Goal: Task Accomplishment & Management: Manage account settings

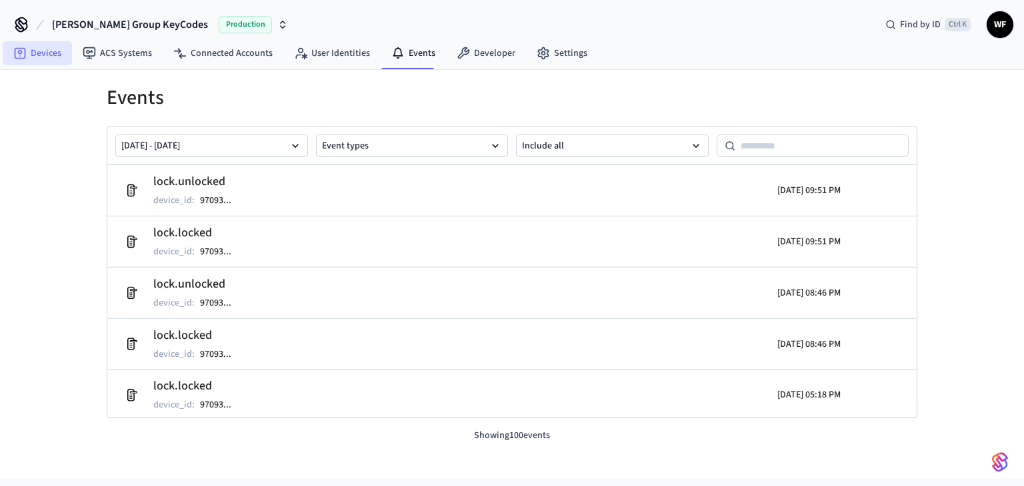
click at [47, 55] on link "Devices" at bounding box center [37, 53] width 69 height 24
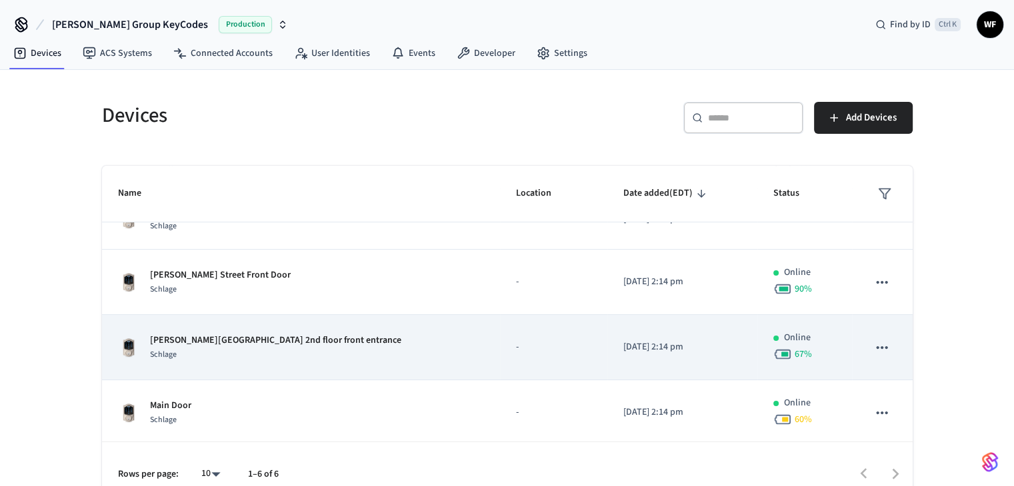
scroll to position [33, 0]
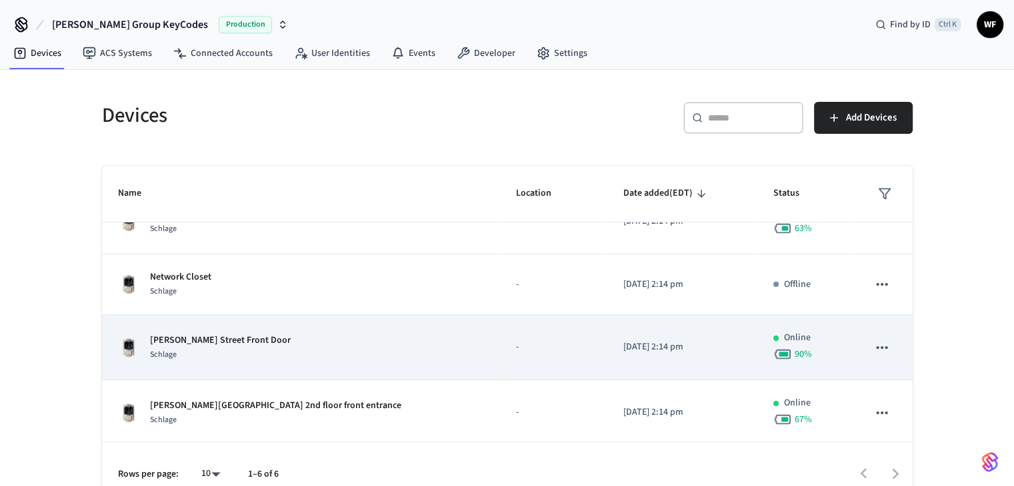
click at [876, 347] on icon "sticky table" at bounding box center [881, 347] width 11 height 3
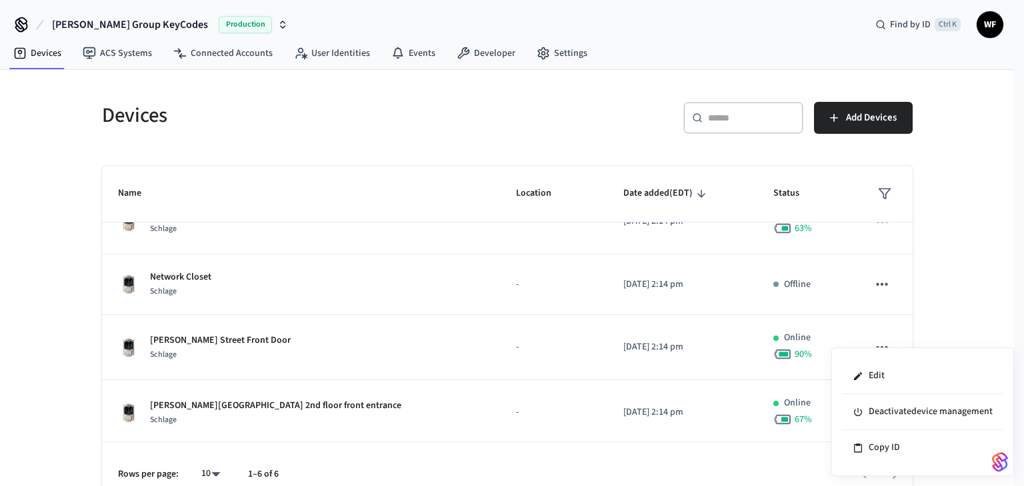
click at [217, 345] on div at bounding box center [512, 243] width 1024 height 486
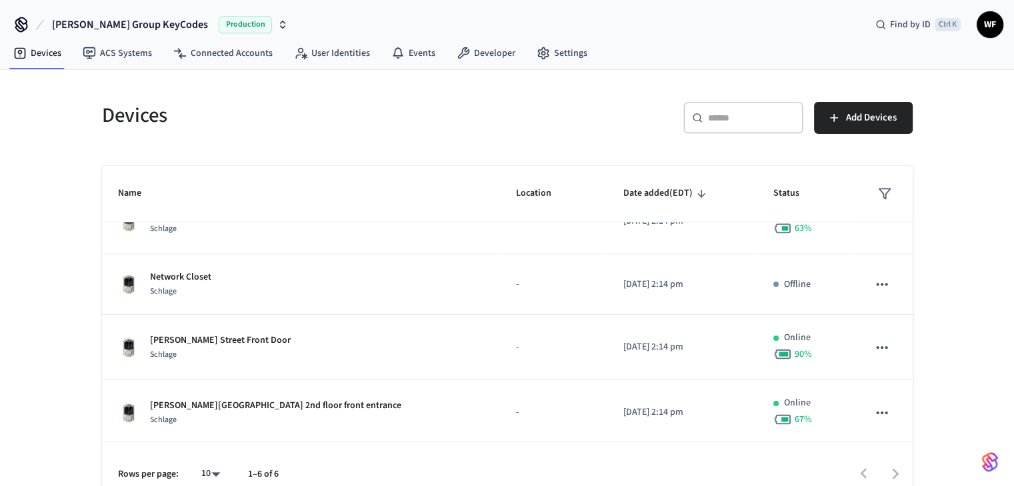
click at [217, 338] on p "[PERSON_NAME] Street Front Door" at bounding box center [220, 341] width 141 height 14
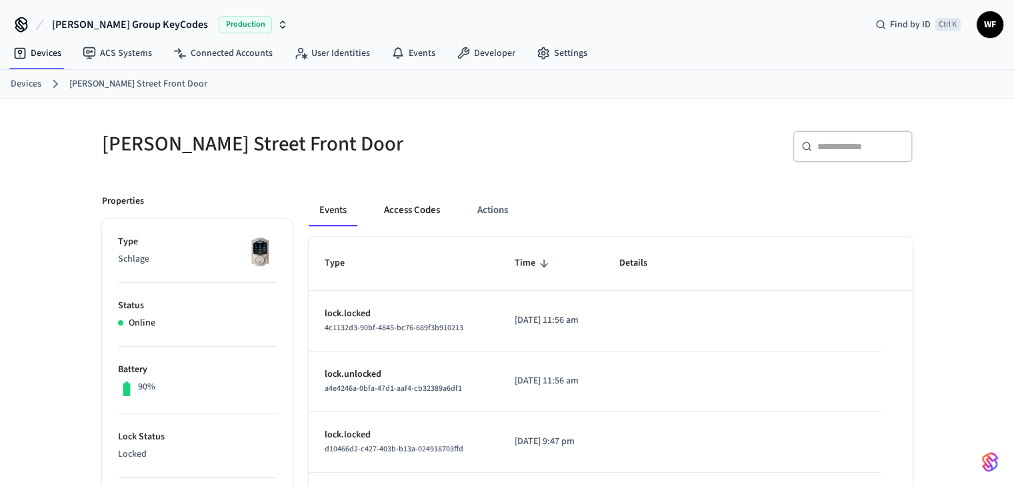
click at [413, 212] on button "Access Codes" at bounding box center [411, 211] width 77 height 32
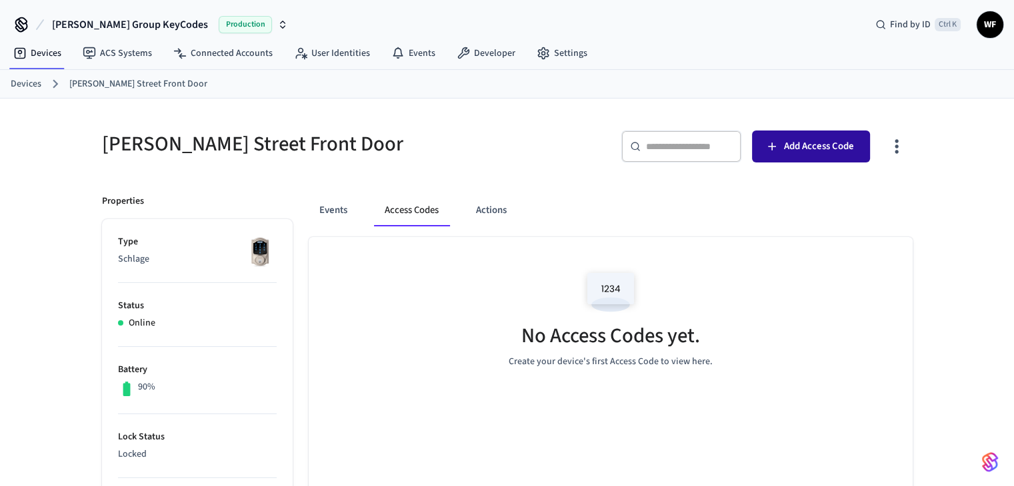
click at [845, 148] on span "Add Access Code" at bounding box center [819, 146] width 70 height 17
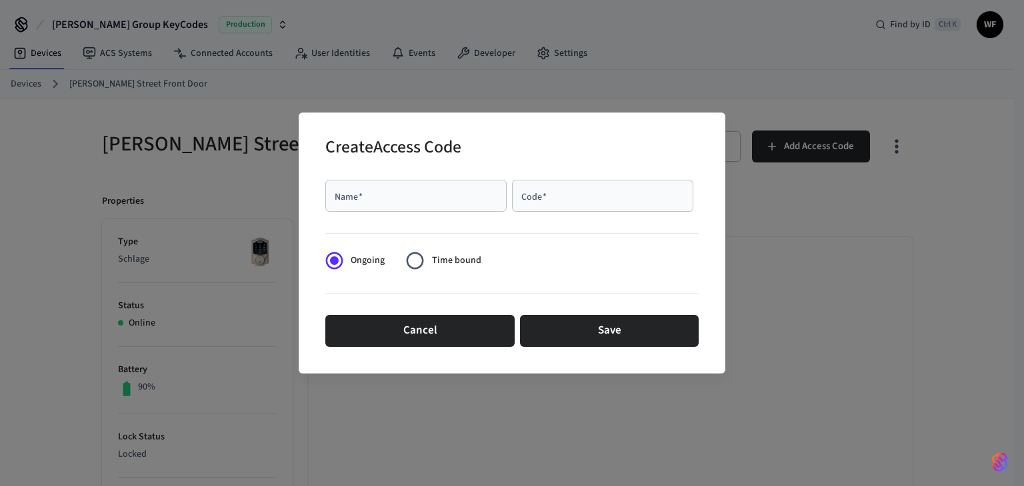
click at [368, 203] on div "Name   *" at bounding box center [415, 196] width 181 height 32
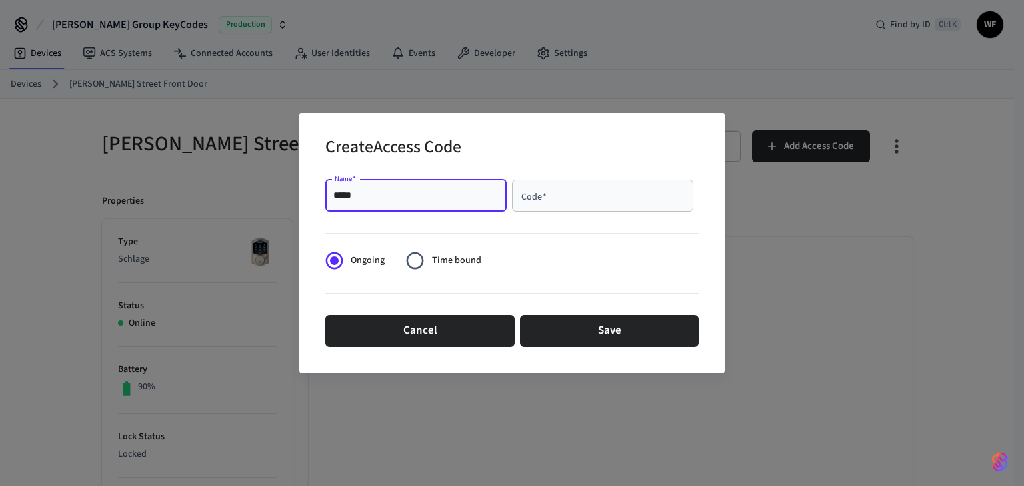
type input "****"
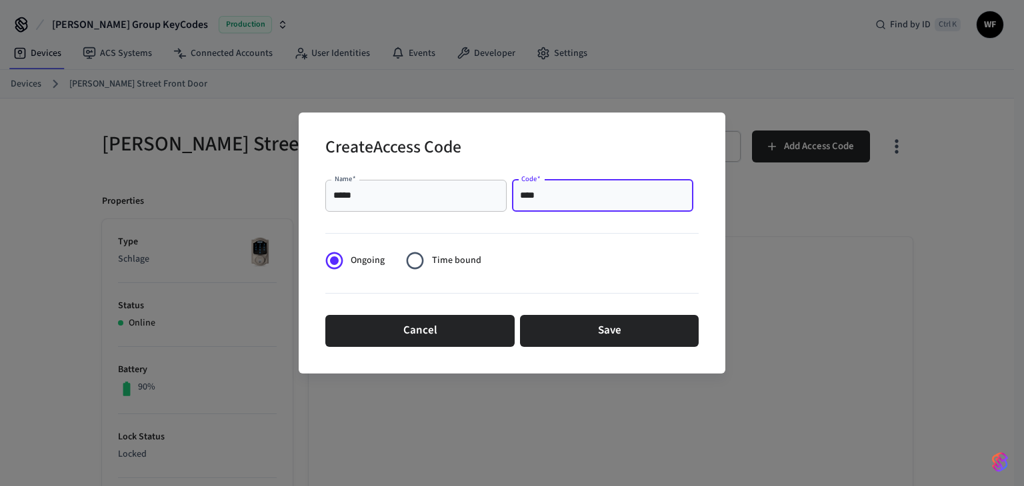
type input "****"
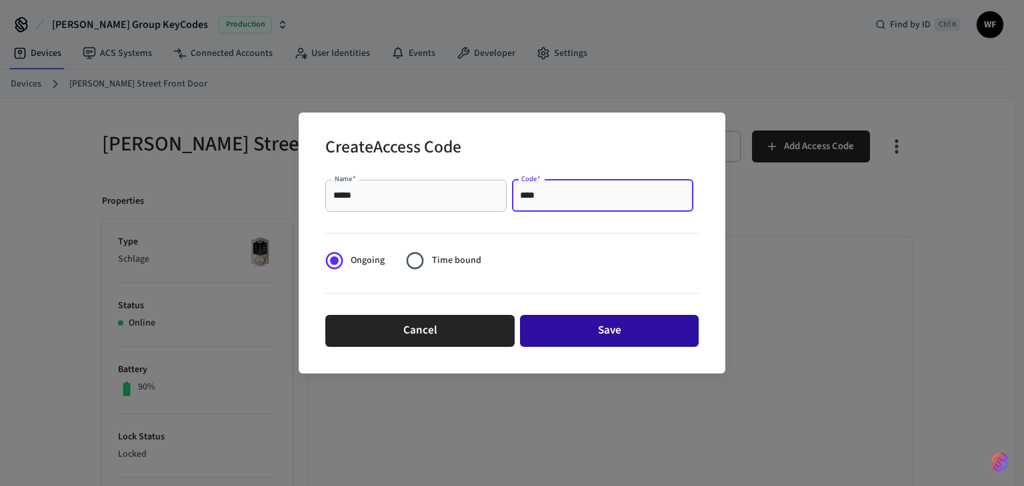
click at [581, 315] on button "Save" at bounding box center [609, 331] width 179 height 32
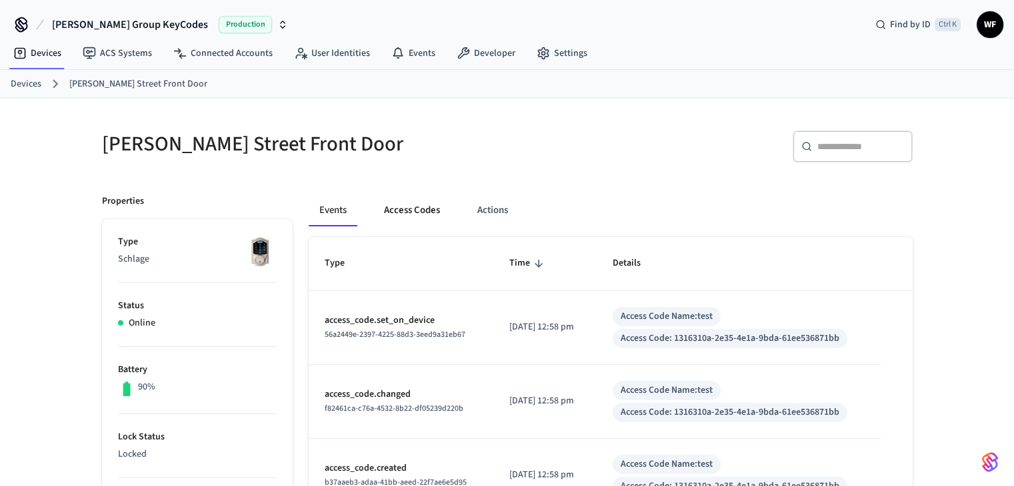
click at [427, 210] on button "Access Codes" at bounding box center [411, 211] width 77 height 32
click at [409, 195] on button "Access Codes" at bounding box center [411, 211] width 77 height 32
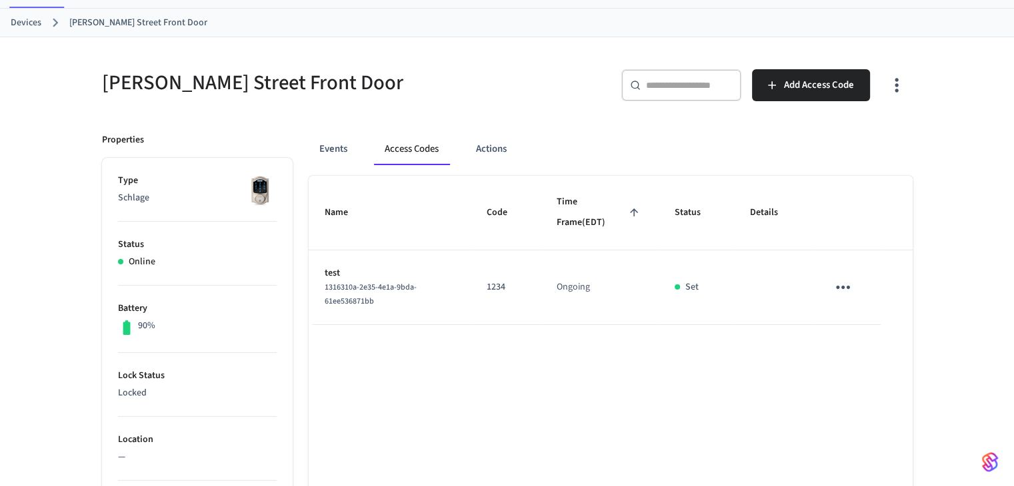
scroll to position [133, 0]
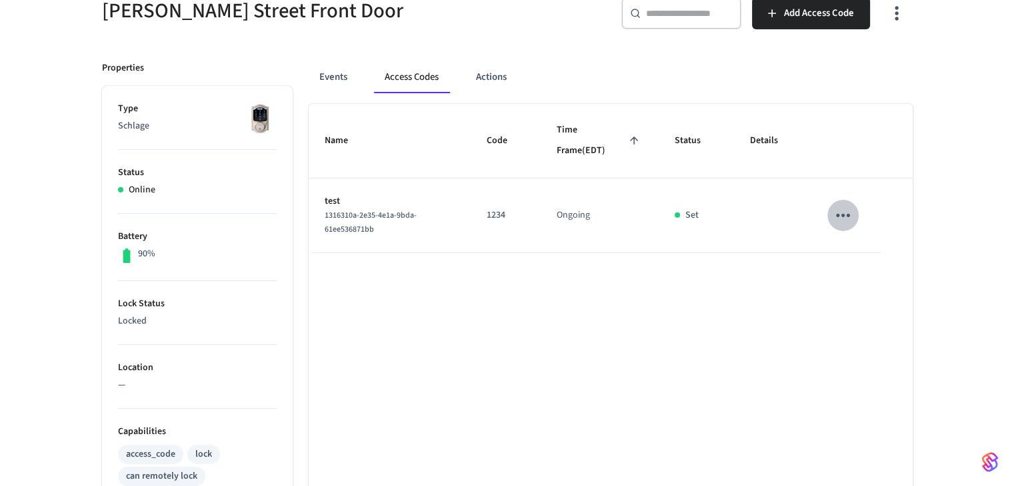
click at [845, 207] on icon "sticky table" at bounding box center [842, 215] width 21 height 21
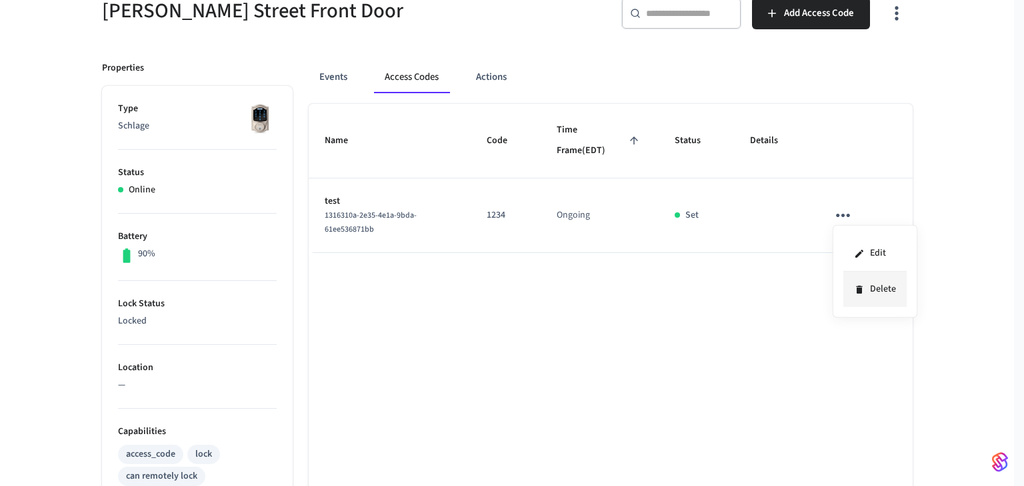
click at [855, 299] on li "Delete" at bounding box center [874, 289] width 63 height 35
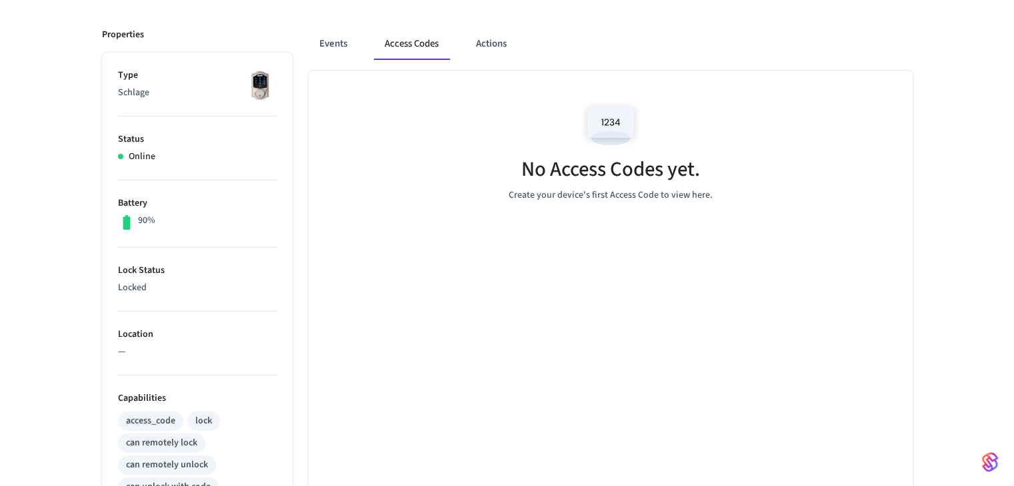
scroll to position [467, 0]
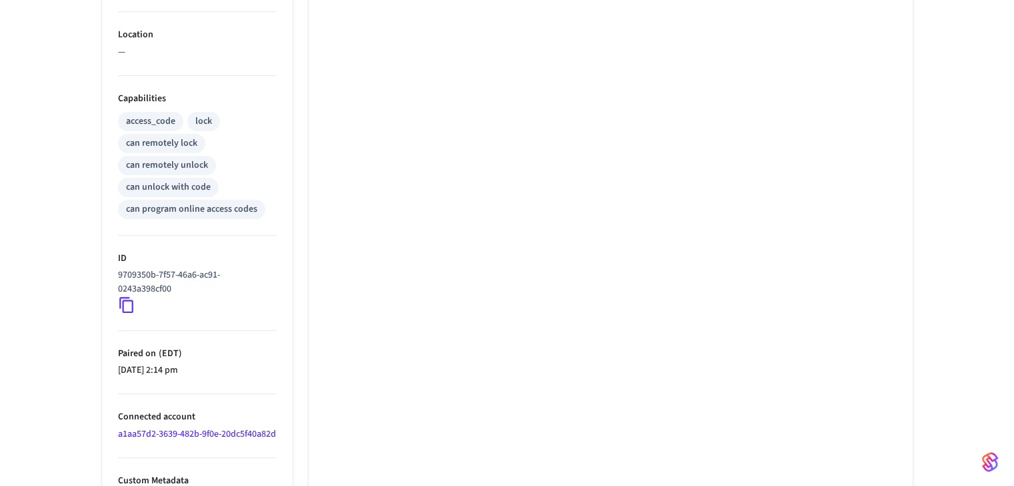
click at [131, 311] on icon at bounding box center [126, 306] width 14 height 16
click at [125, 299] on icon at bounding box center [126, 306] width 14 height 16
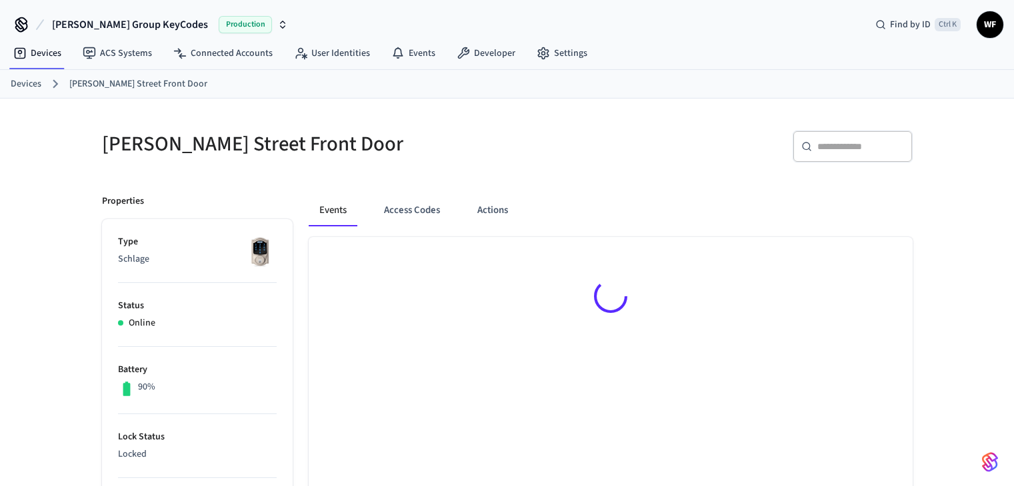
scroll to position [17, 0]
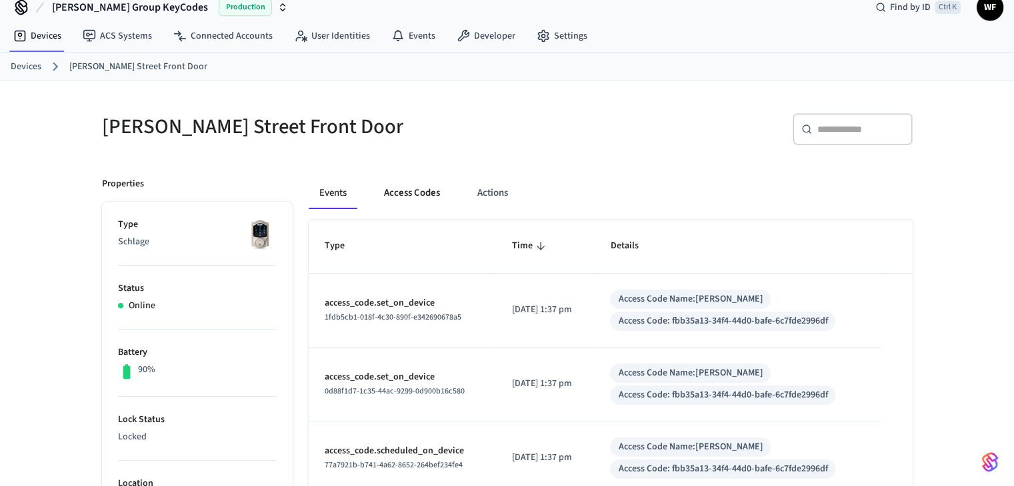
click at [408, 188] on button "Access Codes" at bounding box center [411, 193] width 77 height 32
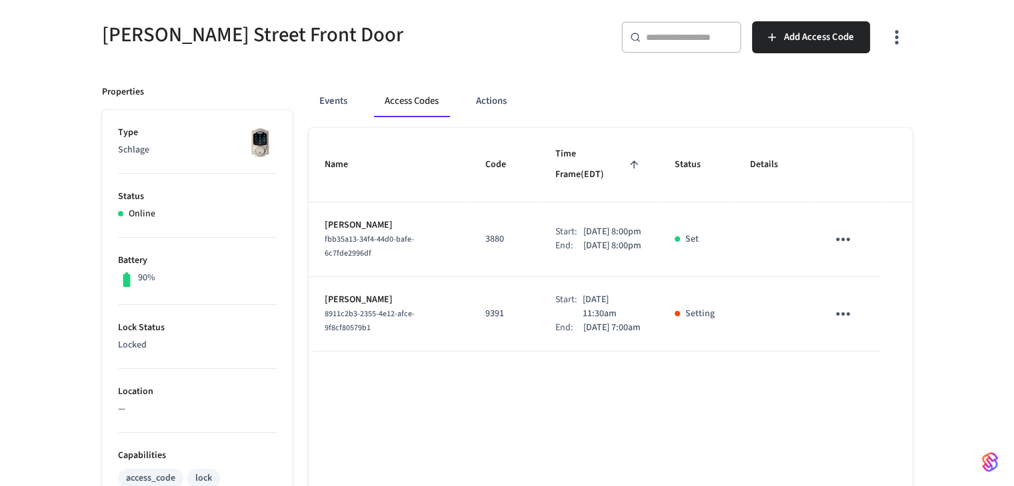
scroll to position [151, 0]
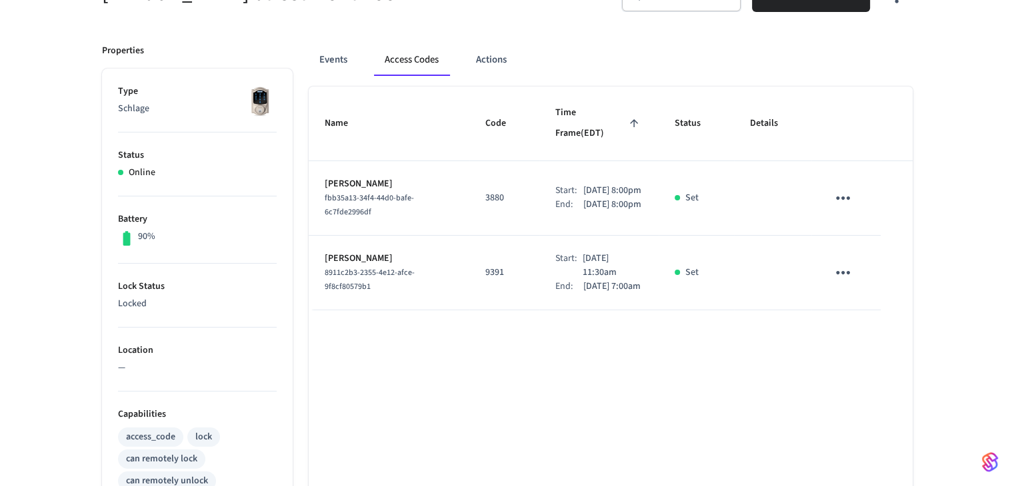
drag, startPoint x: 602, startPoint y: 299, endPoint x: 538, endPoint y: 249, distance: 81.7
click at [539, 249] on td "Start: Sep 5th 2025 11:30am End: Sep 7th 2025 7:00am" at bounding box center [598, 273] width 119 height 75
copy div "Start: Sep 5th 2025 11:30am End: Sep 7th 2025 7:00am"
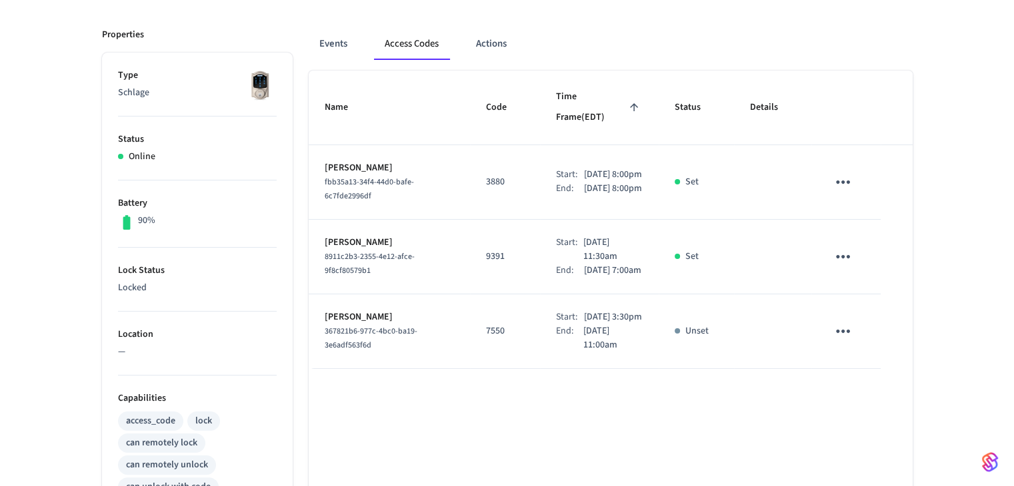
scroll to position [84, 0]
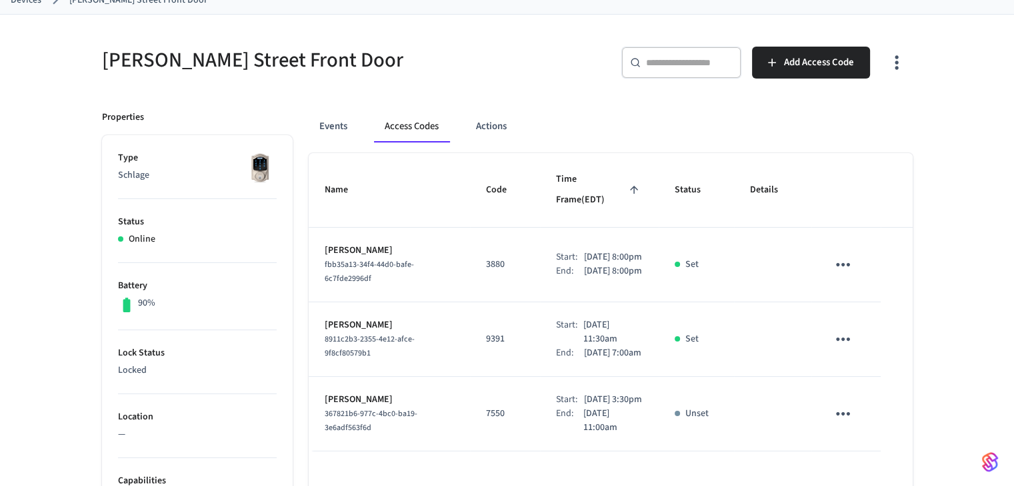
click at [827, 249] on button "sticky table" at bounding box center [842, 264] width 31 height 31
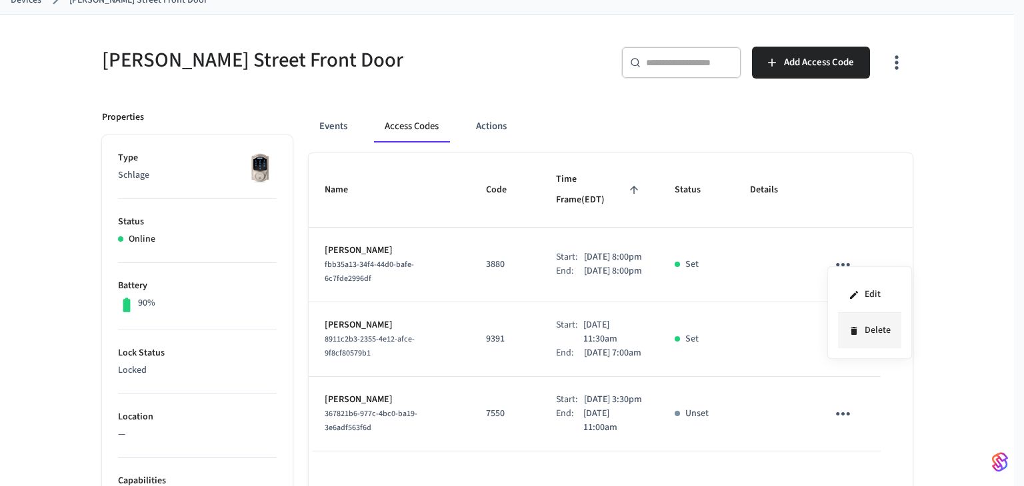
click at [877, 331] on li "Delete" at bounding box center [869, 330] width 63 height 35
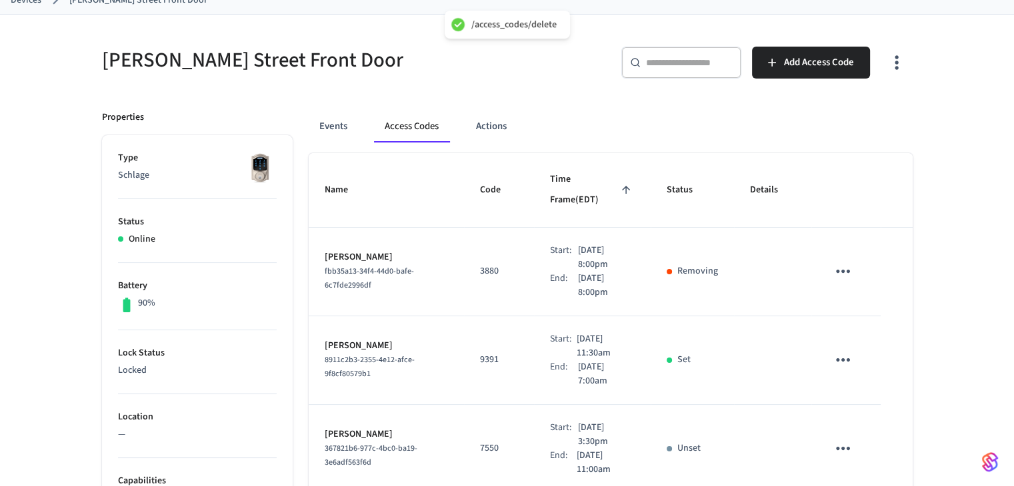
click at [849, 345] on button "sticky table" at bounding box center [842, 360] width 31 height 31
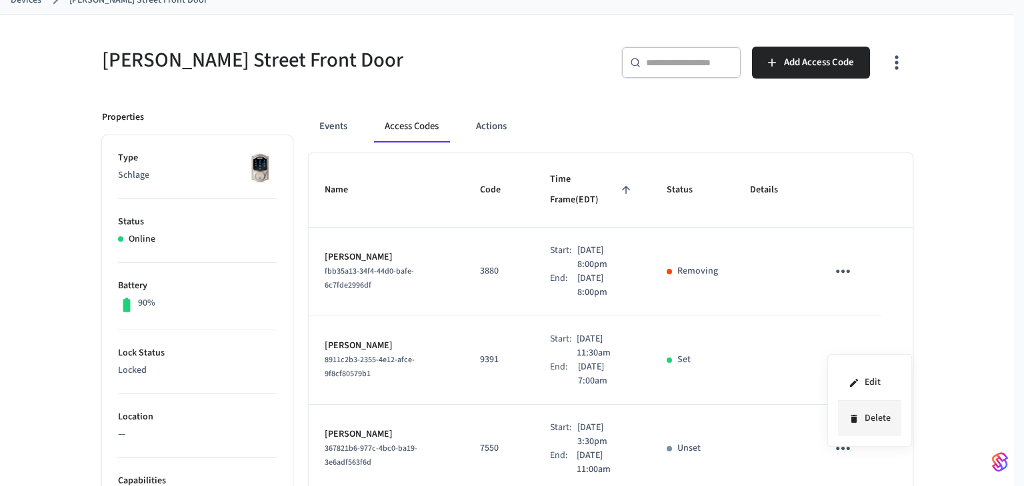
click at [866, 415] on li "Delete" at bounding box center [869, 418] width 63 height 35
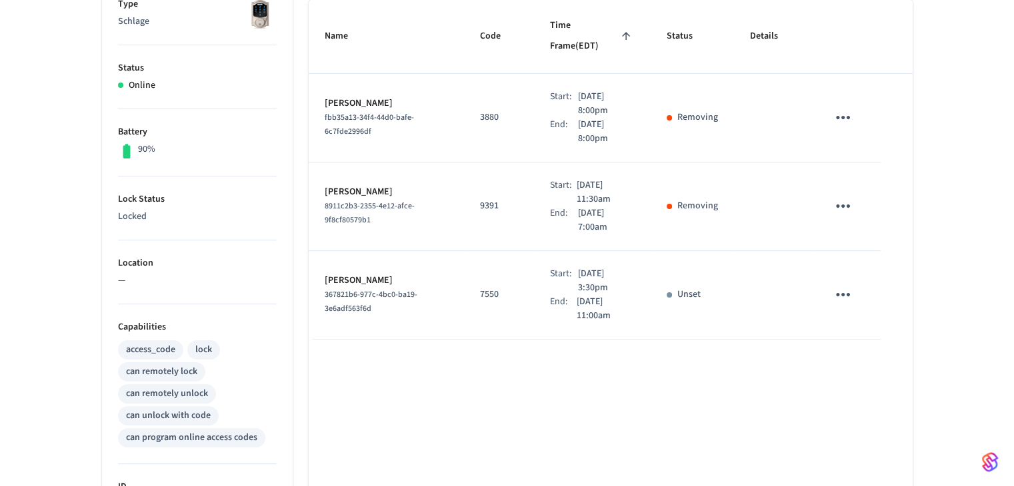
scroll to position [217, 0]
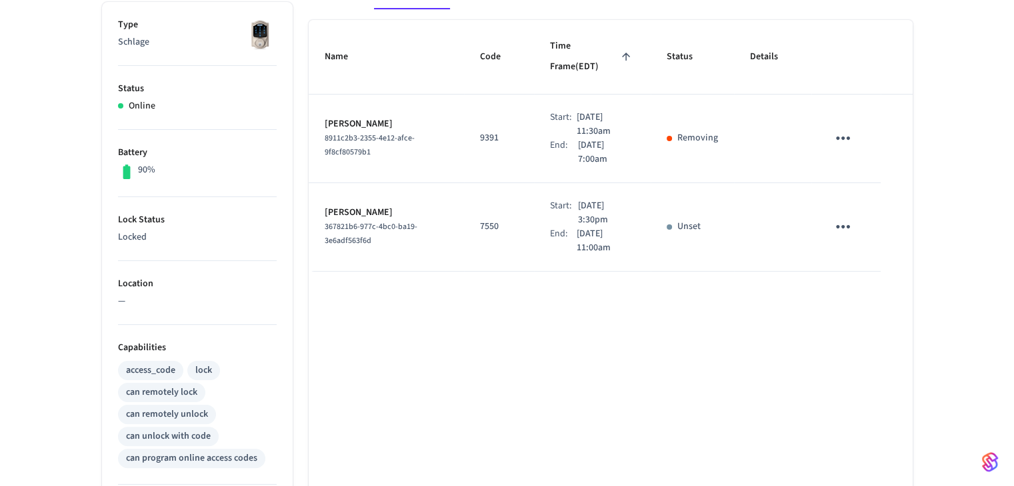
click at [540, 282] on div "Name Code Time Frame (EDT) Status Details Joshua Medeiros 8911c2b3-2355-4e12-af…" at bounding box center [611, 388] width 604 height 737
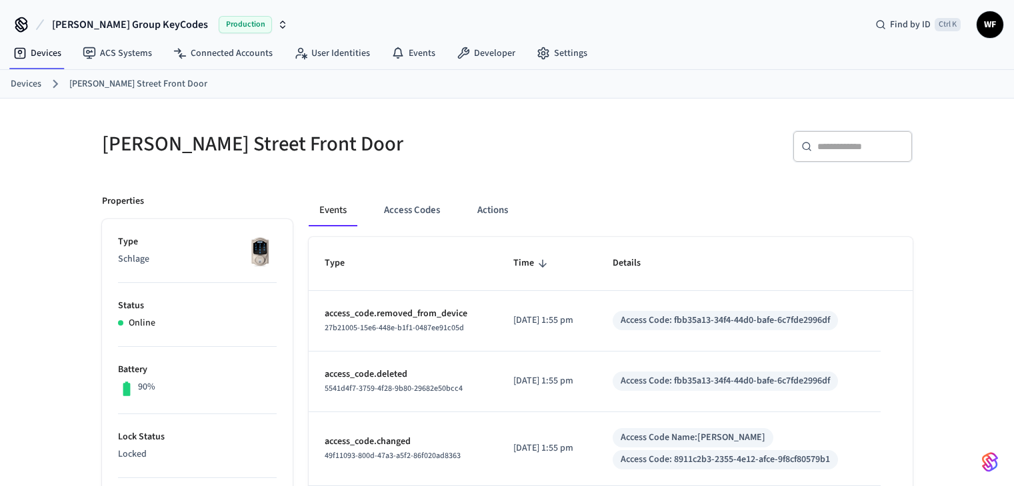
scroll to position [17, 0]
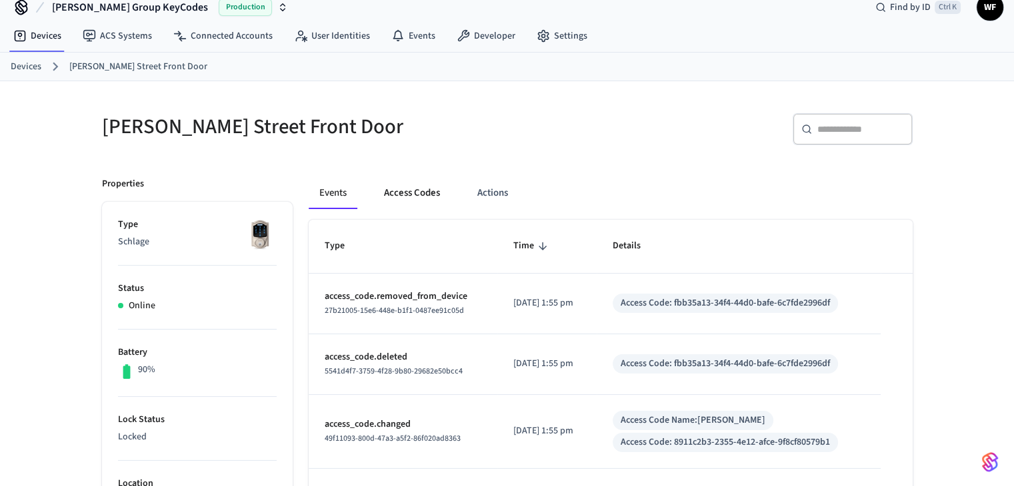
click at [415, 201] on button "Access Codes" at bounding box center [411, 193] width 77 height 32
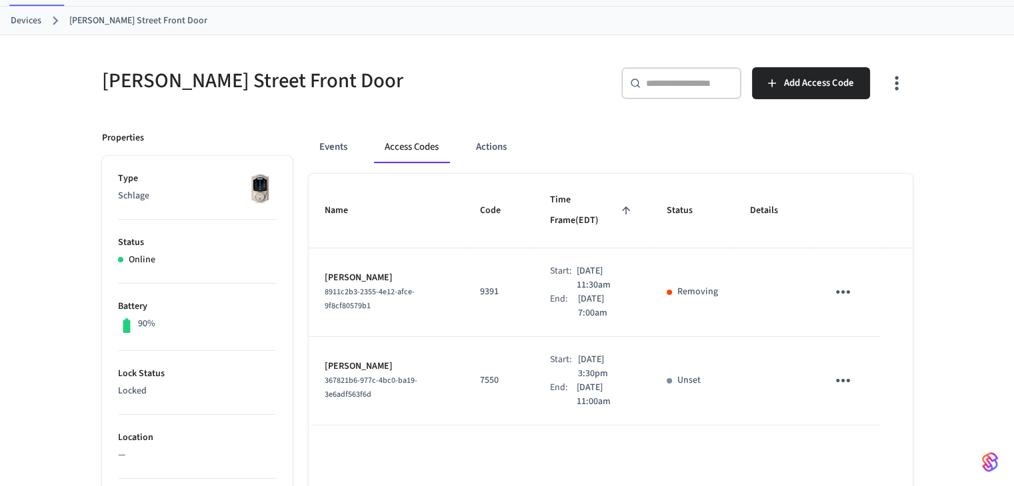
scroll to position [84, 0]
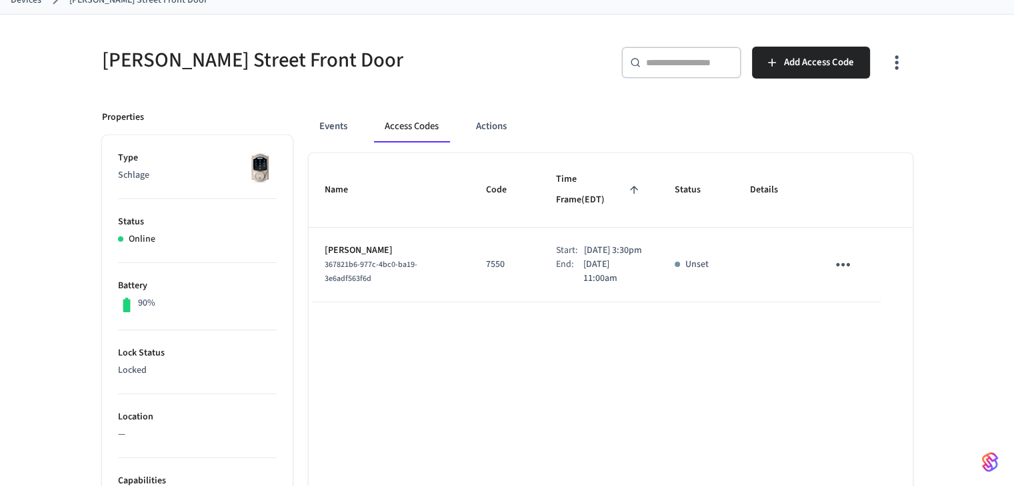
click at [838, 255] on icon "sticky table" at bounding box center [842, 265] width 21 height 21
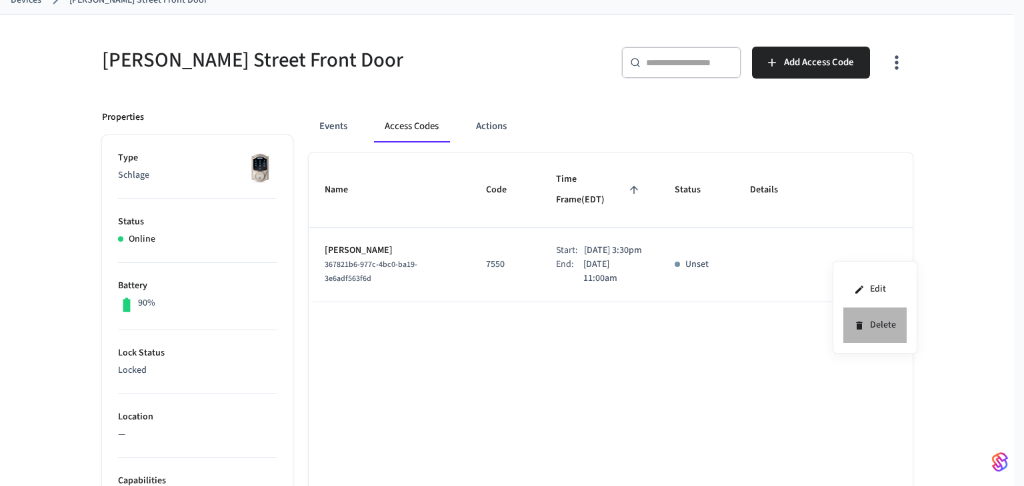
click at [869, 331] on li "Delete" at bounding box center [874, 325] width 63 height 35
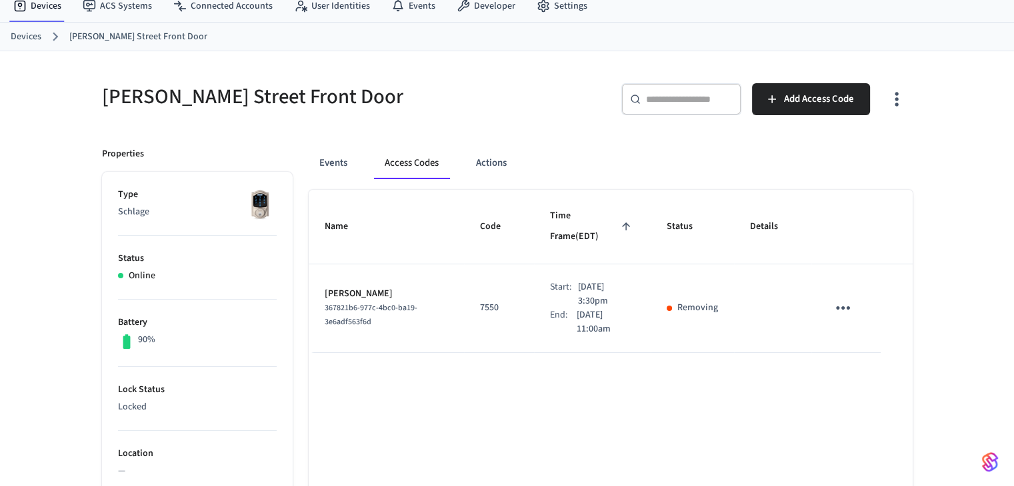
scroll to position [0, 0]
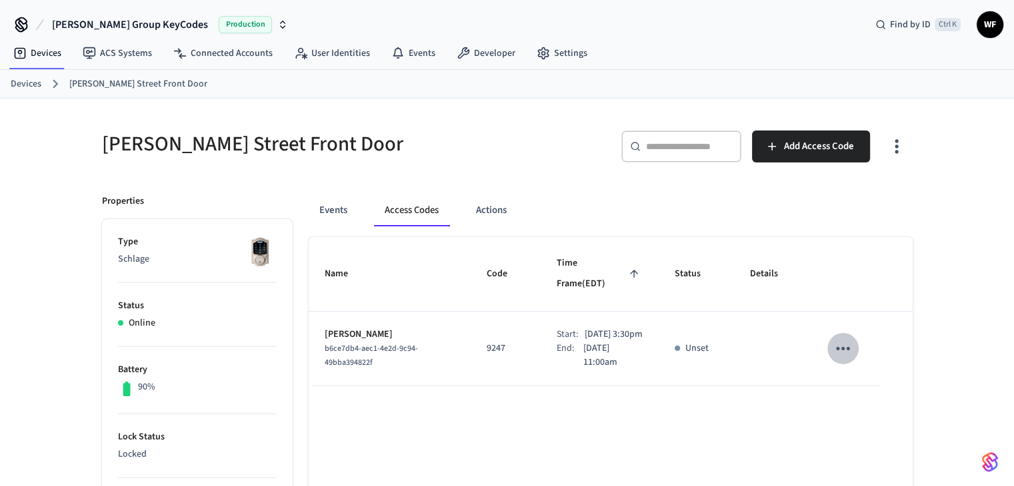
click at [848, 347] on icon "sticky table" at bounding box center [843, 348] width 14 height 3
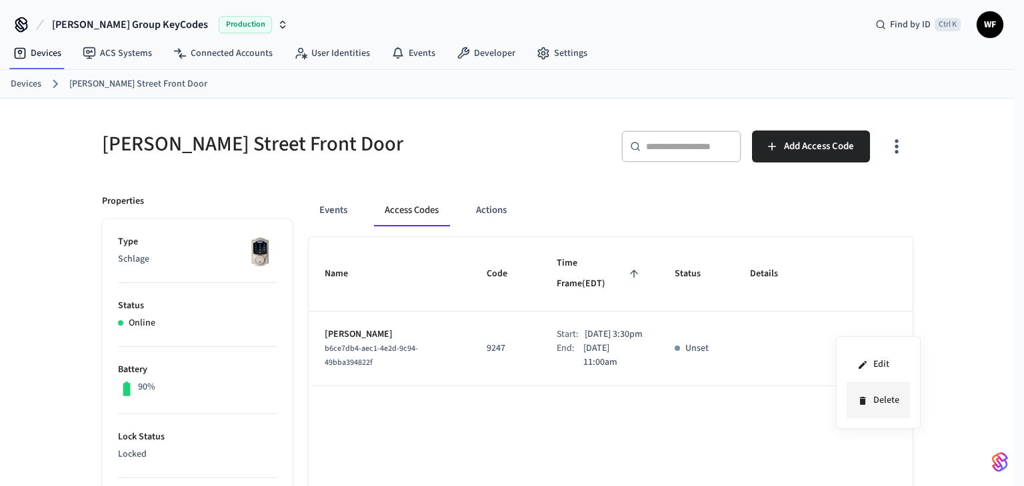
click at [852, 400] on li "Delete" at bounding box center [877, 400] width 63 height 35
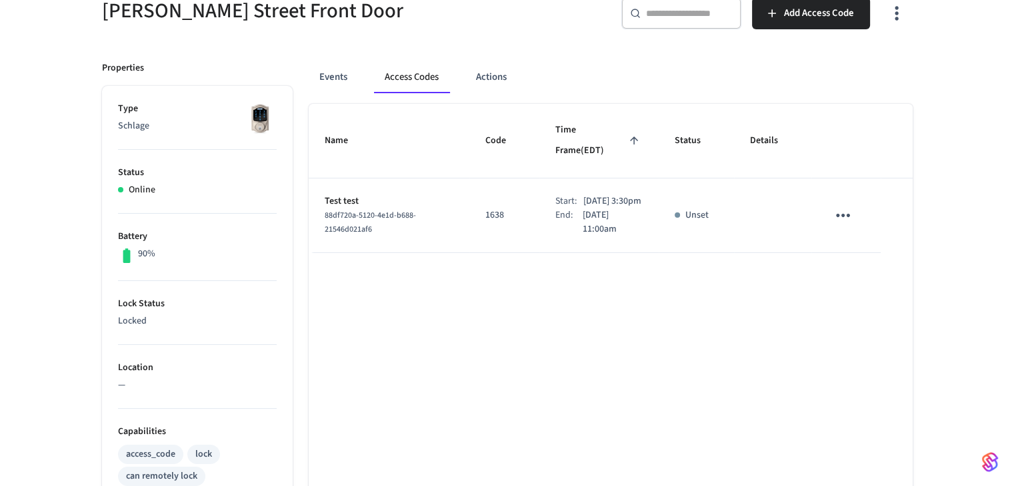
scroll to position [67, 0]
